Goal: Navigation & Orientation: Find specific page/section

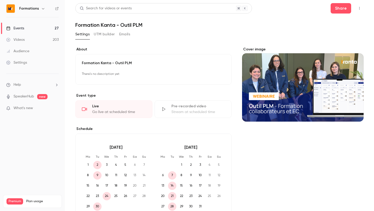
click at [35, 26] on link "Events 27" at bounding box center [32, 28] width 65 height 11
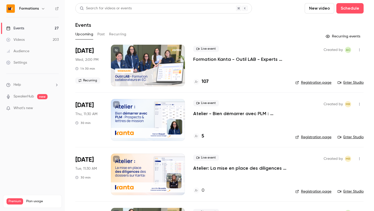
click at [130, 32] on div "Upcoming Past Recurring" at bounding box center [219, 34] width 288 height 8
click at [122, 32] on button "Recurring" at bounding box center [117, 34] width 17 height 8
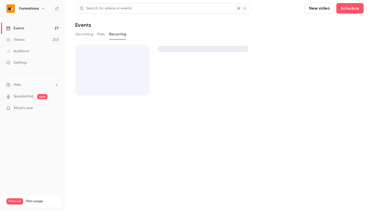
click at [35, 12] on div "Formations" at bounding box center [32, 8] width 52 height 9
click at [35, 11] on div "Formations" at bounding box center [35, 8] width 32 height 6
click at [37, 9] on h6 "Formations" at bounding box center [29, 8] width 20 height 5
click at [40, 9] on button "button" at bounding box center [43, 8] width 6 height 6
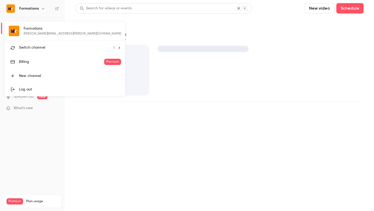
click at [39, 48] on span "Switch channel" at bounding box center [32, 47] width 26 height 5
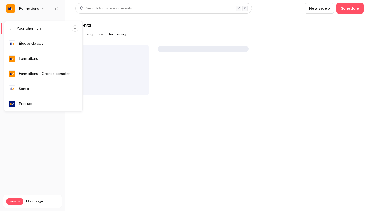
click at [45, 61] on div "Formations" at bounding box center [48, 58] width 59 height 5
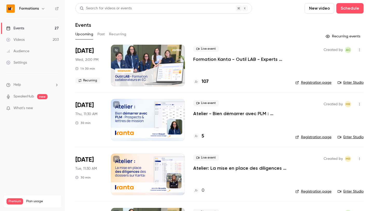
click at [40, 9] on button "button" at bounding box center [43, 8] width 6 height 6
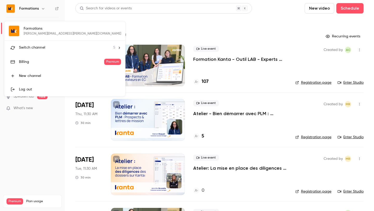
click at [39, 45] on span "Switch channel" at bounding box center [32, 47] width 26 height 5
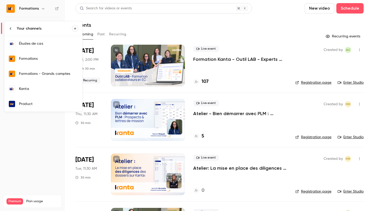
click at [36, 88] on div "Kanta" at bounding box center [48, 88] width 59 height 5
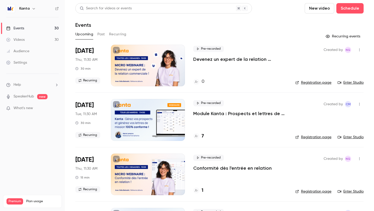
click at [203, 136] on h4 "7" at bounding box center [203, 136] width 2 height 7
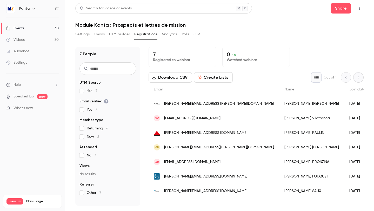
click at [39, 26] on link "Events 30" at bounding box center [32, 28] width 65 height 11
